Goal: Task Accomplishment & Management: Manage account settings

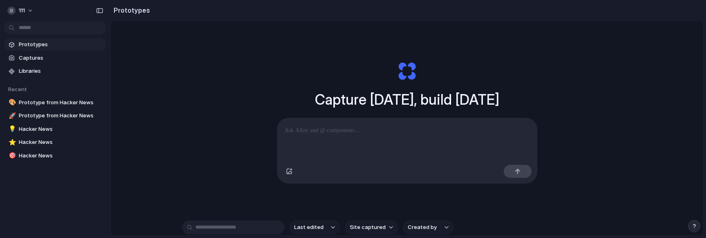
click at [225, 177] on div "Capture [DATE], build [DATE] Clone web app Clone screenshot Start from existing…" at bounding box center [407, 149] width 592 height 257
click at [23, 13] on span "111" at bounding box center [22, 11] width 6 height 8
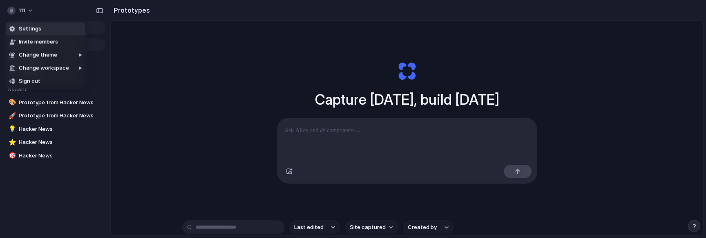
click at [68, 13] on div "Settings Invite members Change theme Change workspace Sign out" at bounding box center [353, 119] width 706 height 238
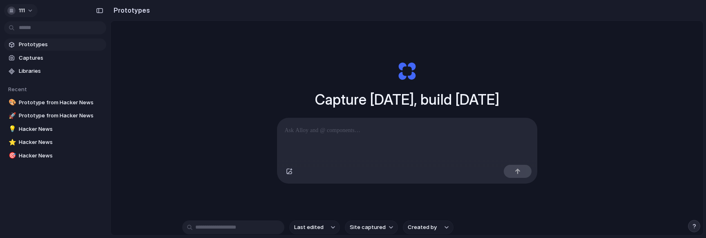
click at [30, 4] on button "111" at bounding box center [20, 10] width 33 height 13
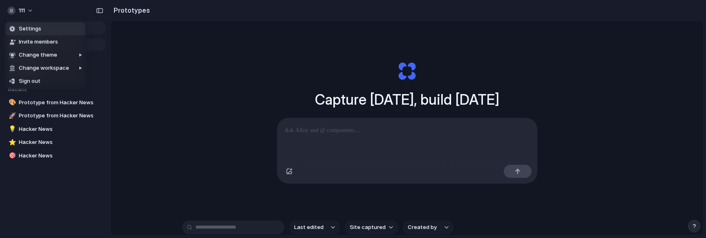
click at [43, 29] on li "Settings" at bounding box center [46, 28] width 80 height 13
